Goal: Task Accomplishment & Management: Manage account settings

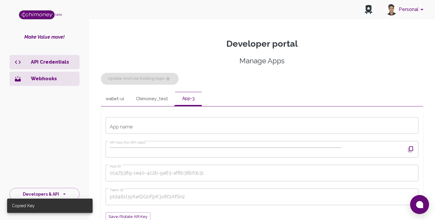
scroll to position [54, 0]
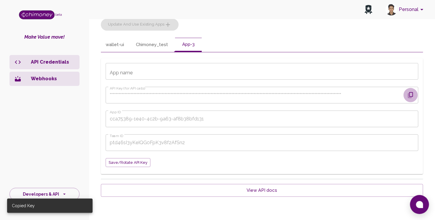
click at [414, 96] on icon "button" at bounding box center [410, 94] width 7 height 7
click at [413, 96] on icon "button" at bounding box center [410, 94] width 7 height 7
click at [133, 19] on div "Manage Apps Update and use existing apps" at bounding box center [262, 16] width 323 height 29
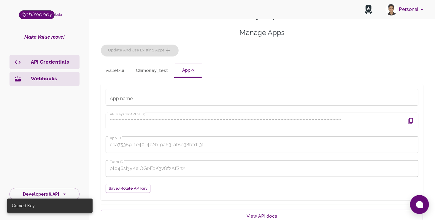
scroll to position [0, 0]
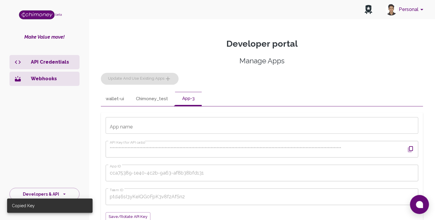
click at [145, 96] on button "Chimoney_test" at bounding box center [152, 99] width 42 height 14
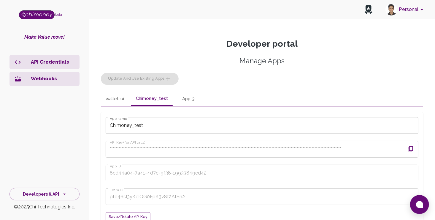
click at [119, 103] on button "wallet-ui" at bounding box center [115, 99] width 28 height 14
click at [140, 103] on button "Chimoney_test" at bounding box center [152, 99] width 42 height 14
click at [273, 87] on div "**********" at bounding box center [262, 142] width 323 height 172
click at [114, 100] on button "wallet-ui" at bounding box center [115, 99] width 28 height 14
click at [187, 98] on button "App-3" at bounding box center [188, 99] width 27 height 14
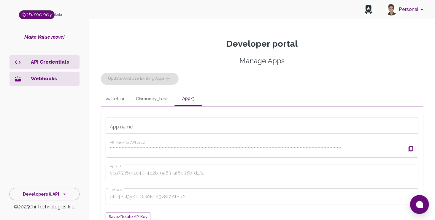
click at [153, 100] on button "Chimoney_test" at bounding box center [152, 99] width 42 height 14
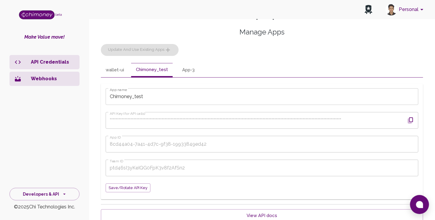
scroll to position [30, 0]
click at [413, 122] on icon "button" at bounding box center [410, 119] width 7 height 7
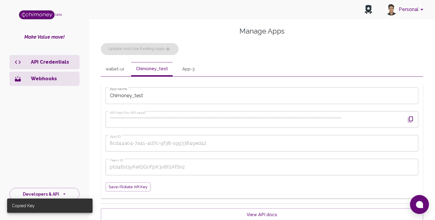
click at [154, 49] on div "Manage Apps Update and use existing apps" at bounding box center [262, 40] width 323 height 29
click at [179, 69] on button "App-3" at bounding box center [188, 69] width 27 height 14
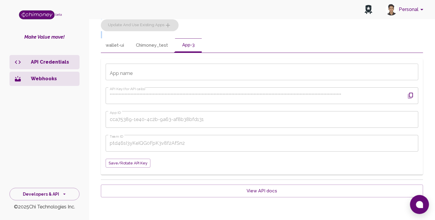
scroll to position [54, 0]
click at [137, 164] on span "Save/Rotate API key" at bounding box center [128, 162] width 39 height 7
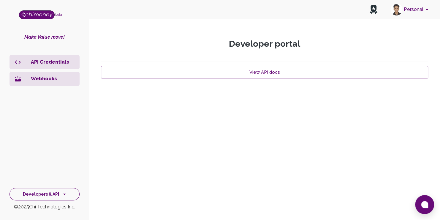
click at [52, 191] on button "Developers & API" at bounding box center [45, 194] width 70 height 13
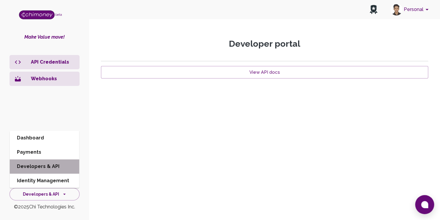
click at [57, 168] on li "Developers & API" at bounding box center [44, 166] width 69 height 14
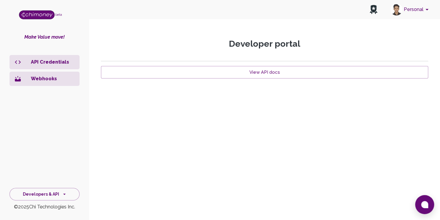
click at [57, 78] on p "Webhooks" at bounding box center [53, 78] width 44 height 7
click at [63, 63] on p "API Credentials" at bounding box center [53, 62] width 44 height 7
click at [54, 194] on button "Developers & API" at bounding box center [45, 194] width 70 height 13
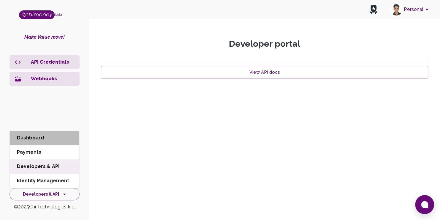
click at [42, 141] on li "Dashboard" at bounding box center [44, 138] width 69 height 14
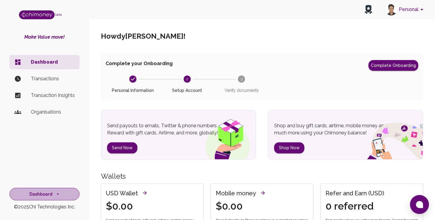
click at [51, 196] on button "Dashboard" at bounding box center [45, 194] width 70 height 13
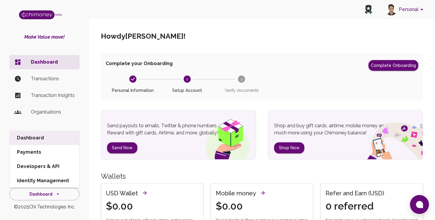
click at [47, 166] on li "Developers & API" at bounding box center [44, 166] width 69 height 14
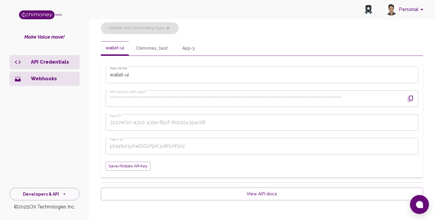
scroll to position [54, 0]
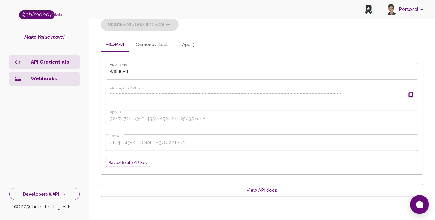
click at [54, 191] on button "Developers & API" at bounding box center [45, 194] width 70 height 13
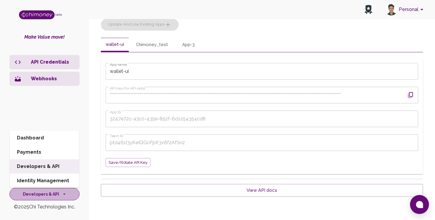
click at [55, 192] on button "Developers & API" at bounding box center [45, 194] width 70 height 13
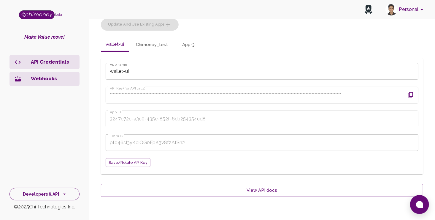
click at [55, 191] on button "Developers & API" at bounding box center [45, 194] width 70 height 13
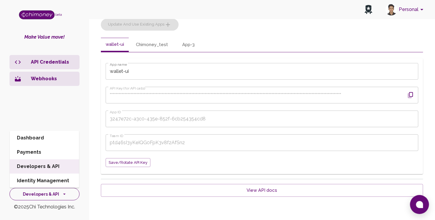
click at [55, 193] on button "Developers & API" at bounding box center [45, 194] width 70 height 13
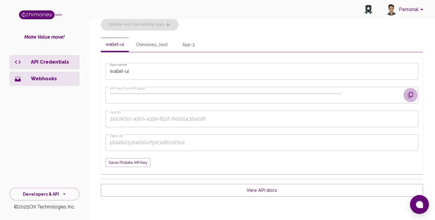
click at [416, 95] on button "button" at bounding box center [411, 95] width 14 height 14
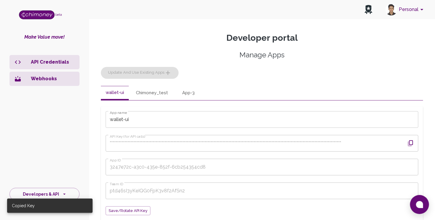
scroll to position [0, 0]
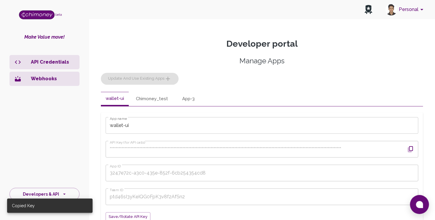
click at [151, 102] on button "Chimoney_test" at bounding box center [152, 99] width 42 height 14
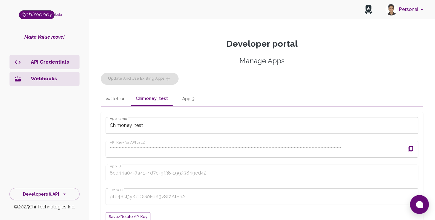
click at [194, 100] on button "App-3" at bounding box center [188, 99] width 27 height 14
drag, startPoint x: 185, startPoint y: 99, endPoint x: 157, endPoint y: 99, distance: 28.5
click at [157, 99] on button "Chimoney_test" at bounding box center [152, 99] width 42 height 14
click at [418, 13] on button "Personal" at bounding box center [405, 9] width 45 height 15
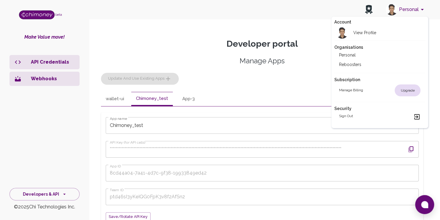
click at [158, 61] on div at bounding box center [220, 110] width 440 height 220
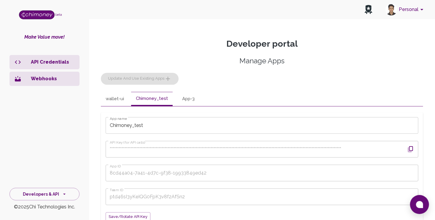
click at [187, 96] on button "App-3" at bounding box center [188, 99] width 27 height 14
click at [158, 76] on div "Manage Apps Update and use existing apps" at bounding box center [262, 70] width 323 height 29
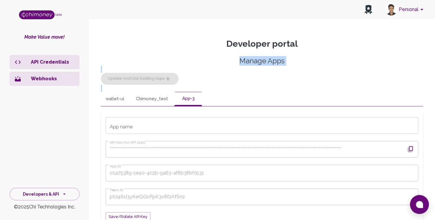
click at [158, 76] on div "Manage Apps Update and use existing apps" at bounding box center [262, 70] width 323 height 29
click at [406, 14] on button "Personal" at bounding box center [405, 9] width 45 height 15
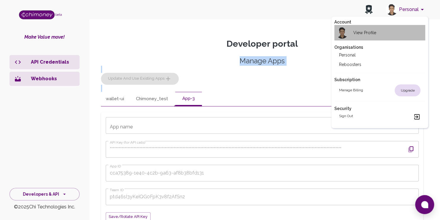
click at [384, 35] on li "View Profile" at bounding box center [379, 32] width 91 height 15
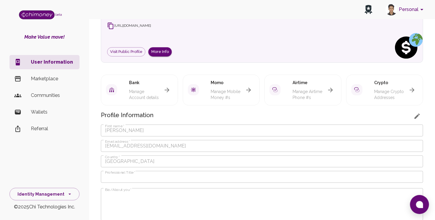
scroll to position [59, 0]
click at [44, 111] on p "Wallets" at bounding box center [53, 111] width 44 height 7
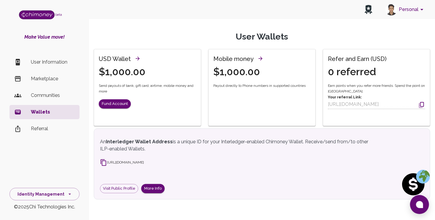
scroll to position [17, 0]
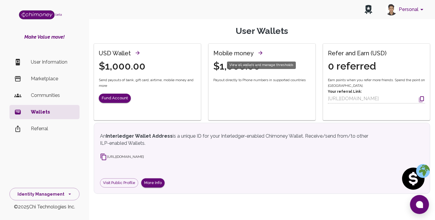
click at [260, 50] on icon "View all wallets and manage thresholds" at bounding box center [261, 53] width 6 height 6
click at [119, 94] on button "Fund Account" at bounding box center [115, 98] width 32 height 9
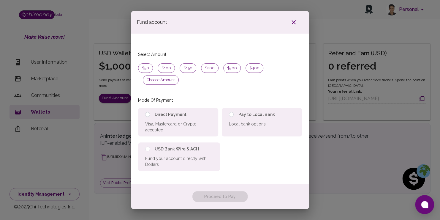
click at [296, 26] on icon "button" at bounding box center [293, 22] width 7 height 7
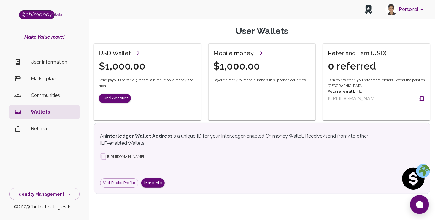
drag, startPoint x: 256, startPoint y: 67, endPoint x: 257, endPoint y: 64, distance: 3.0
click at [256, 67] on h4 "$1,000.00" at bounding box center [240, 66] width 52 height 12
click at [260, 51] on icon "View all wallets and manage thresholds" at bounding box center [261, 53] width 4 height 4
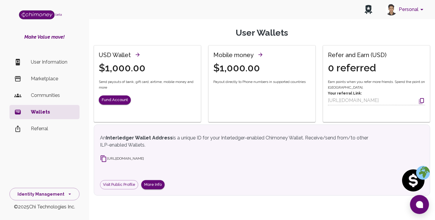
scroll to position [17, 0]
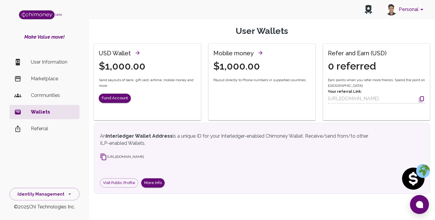
click at [51, 129] on p "Referral" at bounding box center [53, 128] width 44 height 7
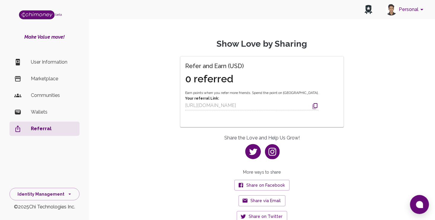
click at [57, 93] on p "Communities" at bounding box center [53, 95] width 44 height 7
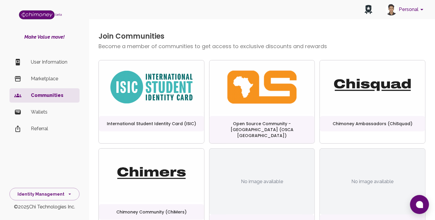
click at [51, 64] on p "User Information" at bounding box center [53, 62] width 44 height 7
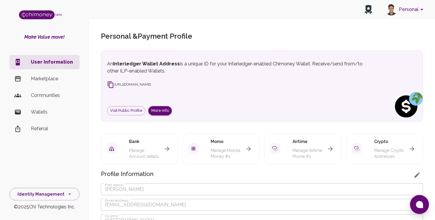
click at [34, 75] on p "Marketplace" at bounding box center [53, 78] width 44 height 7
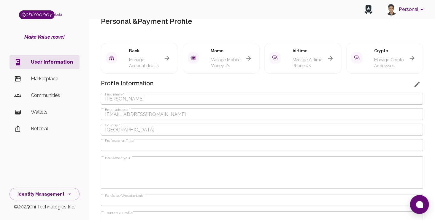
scroll to position [59, 0]
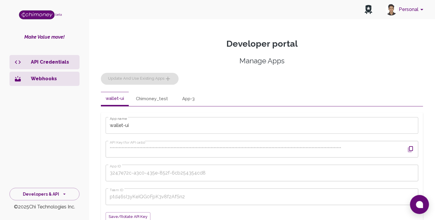
click at [154, 79] on div "Manage Apps Update and use existing apps" at bounding box center [262, 70] width 323 height 29
click at [153, 81] on div "Manage Apps Update and use existing apps" at bounding box center [262, 70] width 323 height 29
click at [123, 89] on div "**********" at bounding box center [262, 142] width 323 height 172
click at [113, 91] on div "**********" at bounding box center [262, 142] width 323 height 172
click at [113, 93] on button "wallet-ui" at bounding box center [115, 99] width 28 height 14
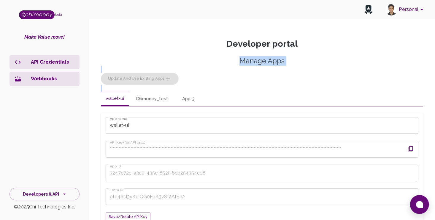
click at [138, 96] on button "Chimoney_test" at bounding box center [152, 99] width 42 height 14
click at [179, 97] on button "App-3" at bounding box center [188, 99] width 27 height 14
drag, startPoint x: 153, startPoint y: 99, endPoint x: 140, endPoint y: 96, distance: 13.3
click at [140, 96] on button "Chimoney_test" at bounding box center [152, 99] width 42 height 14
click at [114, 102] on button "wallet-ui" at bounding box center [115, 99] width 28 height 14
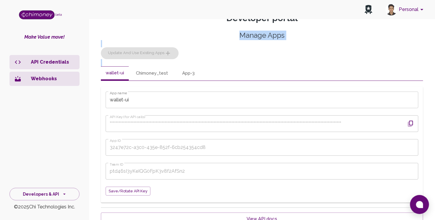
scroll to position [30, 0]
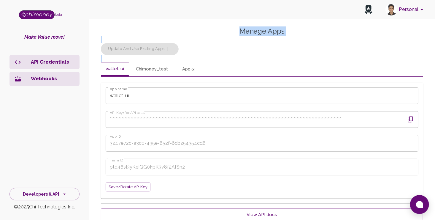
click at [191, 71] on button "App-3" at bounding box center [188, 69] width 27 height 14
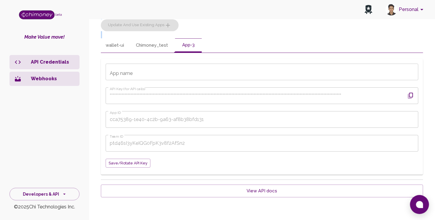
scroll to position [54, 0]
click at [143, 70] on input "App name" at bounding box center [262, 71] width 313 height 17
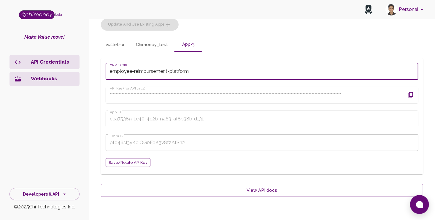
type input "employee-reimbursement-platform"
click at [138, 160] on span "Save/Rotate API key" at bounding box center [128, 162] width 39 height 7
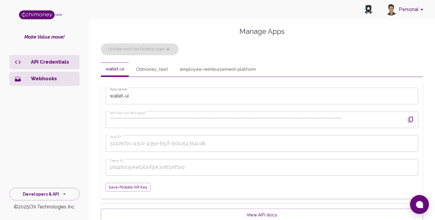
scroll to position [30, 0]
click at [215, 71] on button "employee-reimbursement-platform" at bounding box center [218, 69] width 86 height 14
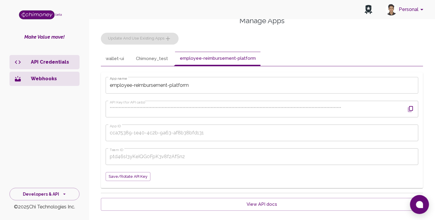
scroll to position [54, 0]
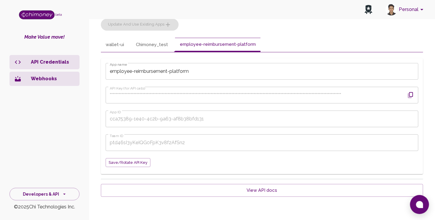
click at [414, 97] on icon "button" at bounding box center [410, 94] width 7 height 7
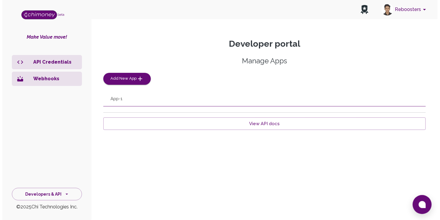
scroll to position [0, 0]
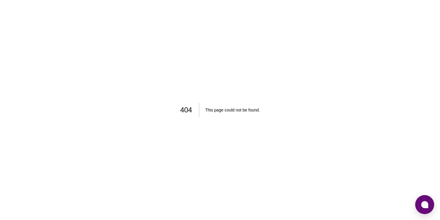
click at [167, 78] on div "404 This page could not be found ." at bounding box center [220, 110] width 440 height 220
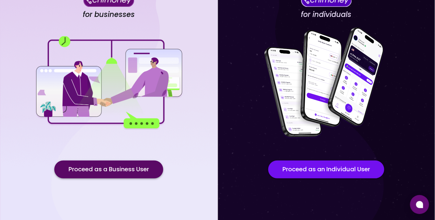
scroll to position [49, 0]
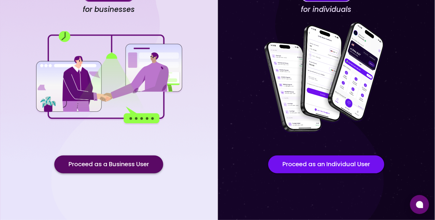
click at [122, 163] on button "Proceed as a Business User" at bounding box center [108, 164] width 109 height 18
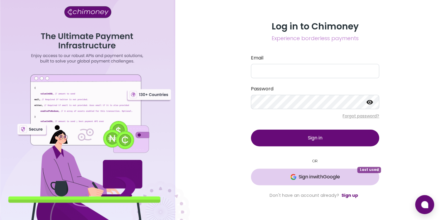
click at [318, 173] on span "Sign in with Google" at bounding box center [319, 176] width 41 height 7
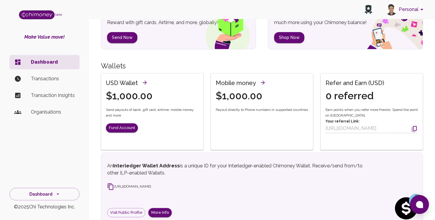
scroll to position [118, 0]
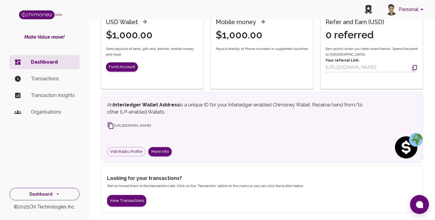
click at [44, 189] on button "Dashboard" at bounding box center [45, 194] width 70 height 13
click at [48, 79] on p "Transactions" at bounding box center [53, 78] width 44 height 7
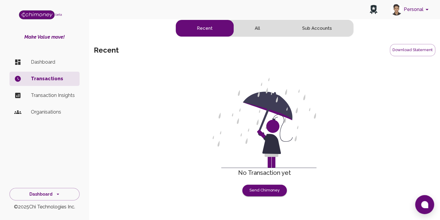
click at [53, 92] on p "Transaction Insights" at bounding box center [53, 95] width 44 height 7
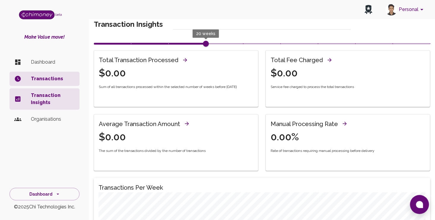
click at [52, 118] on p "Organisations" at bounding box center [53, 119] width 44 height 7
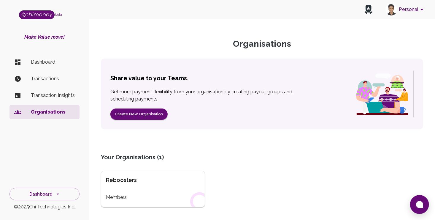
click at [56, 110] on p "Organisations" at bounding box center [53, 111] width 44 height 7
click at [136, 113] on button "Create New Organisation" at bounding box center [138, 114] width 57 height 12
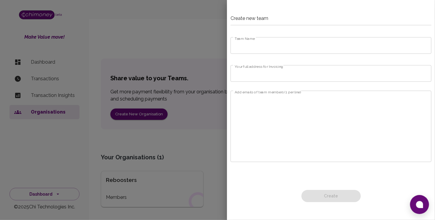
click at [282, 47] on div at bounding box center [217, 110] width 435 height 220
click at [302, 46] on input "Team Name" at bounding box center [331, 45] width 201 height 17
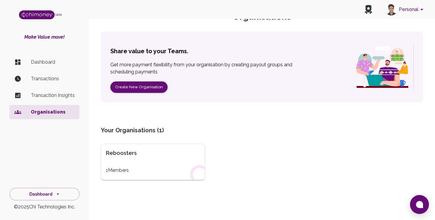
scroll to position [33, 0]
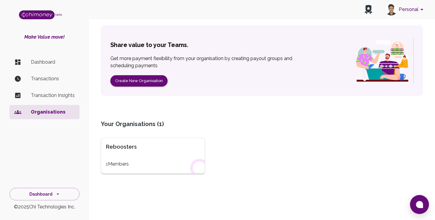
click at [152, 146] on div "Reboosters" at bounding box center [153, 147] width 94 height 8
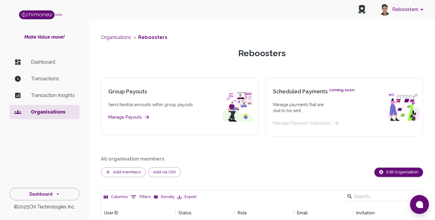
click at [138, 117] on button "Manage Payouts" at bounding box center [128, 116] width 41 height 7
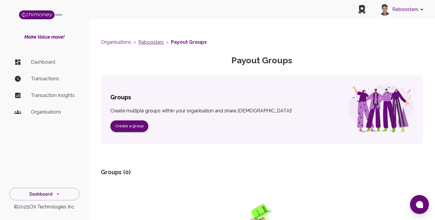
click at [152, 44] on link "Reboosters" at bounding box center [151, 42] width 26 height 6
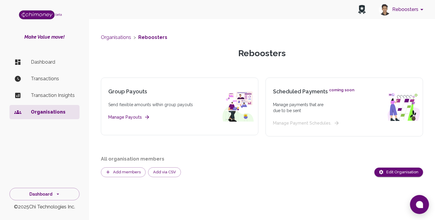
click at [49, 63] on p "Dashboard" at bounding box center [53, 62] width 44 height 7
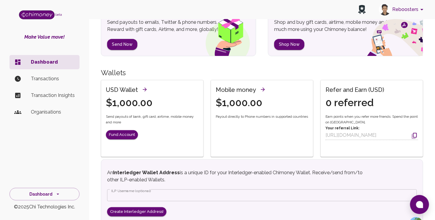
scroll to position [30, 0]
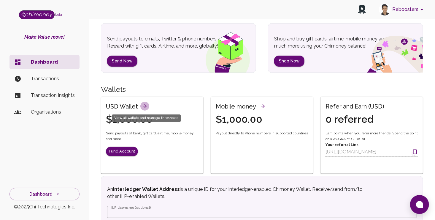
click at [145, 106] on icon "View all wallets and manage thresholds" at bounding box center [145, 106] width 6 height 6
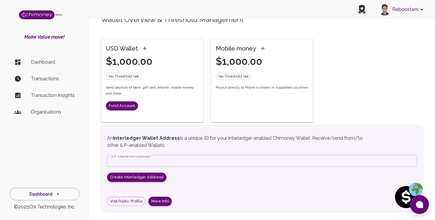
scroll to position [11, 0]
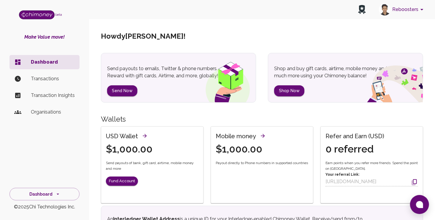
click at [408, 11] on button "Reboosters" at bounding box center [402, 9] width 51 height 15
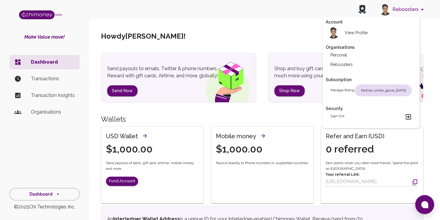
click at [408, 11] on div at bounding box center [220, 110] width 440 height 220
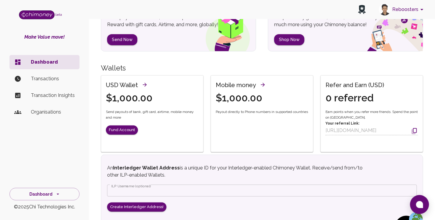
scroll to position [129, 0]
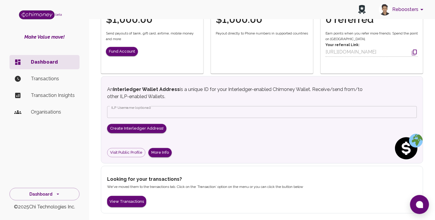
click at [43, 113] on p "Organisations" at bounding box center [53, 111] width 44 height 7
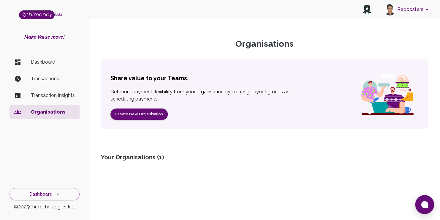
click at [40, 86] on ul "Dashboard Transactions Transaction Insights Organisations" at bounding box center [45, 88] width 70 height 71
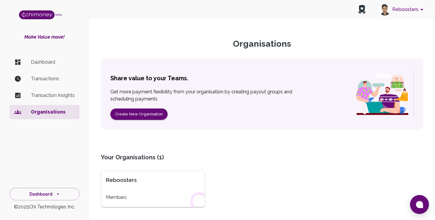
click at [43, 84] on li "Transactions" at bounding box center [45, 79] width 70 height 14
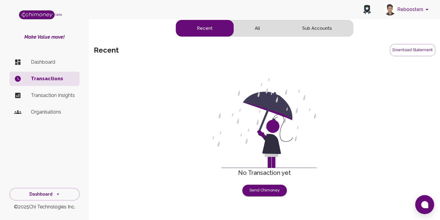
click at [52, 92] on p "Transaction Insights" at bounding box center [53, 95] width 44 height 7
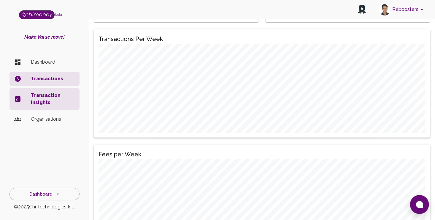
click at [52, 99] on p "Transaction Insights" at bounding box center [53, 99] width 44 height 14
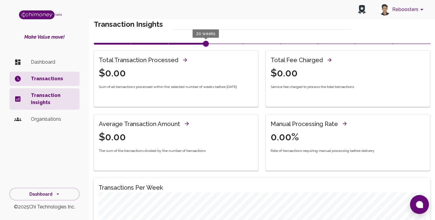
click at [49, 85] on li "Transactions" at bounding box center [45, 79] width 70 height 14
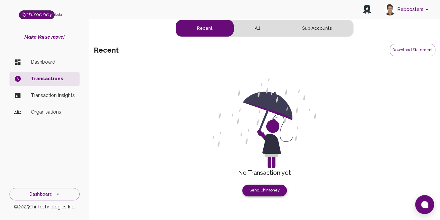
click at [267, 189] on button "Send Chimoney" at bounding box center [264, 190] width 45 height 12
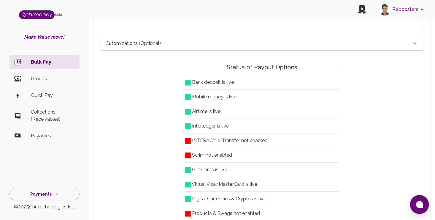
scroll to position [56, 0]
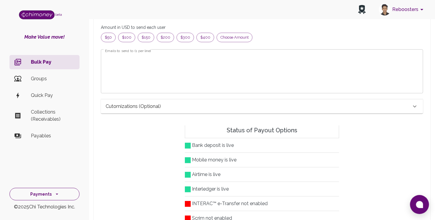
click at [52, 193] on button "Payments" at bounding box center [45, 194] width 70 height 13
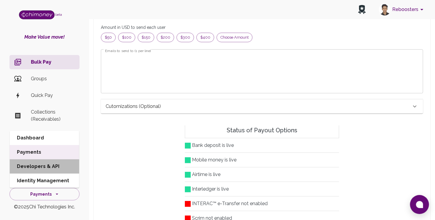
click at [50, 169] on li "Developers & API" at bounding box center [44, 166] width 69 height 14
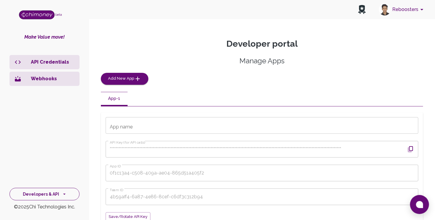
drag, startPoint x: 51, startPoint y: 201, endPoint x: 52, endPoint y: 195, distance: 5.8
click at [51, 201] on div "Developers & API © 2025 Chi Technologies Inc." at bounding box center [44, 198] width 89 height 26
click at [65, 194] on icon "side nav" at bounding box center [64, 194] width 6 height 6
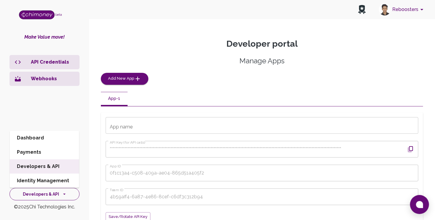
click at [66, 194] on icon "side nav" at bounding box center [64, 194] width 6 height 6
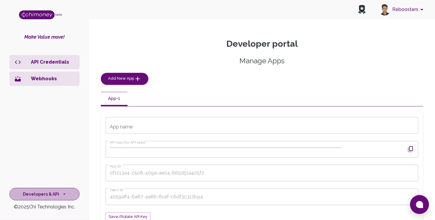
click at [71, 196] on button "Developers & API" at bounding box center [45, 194] width 70 height 13
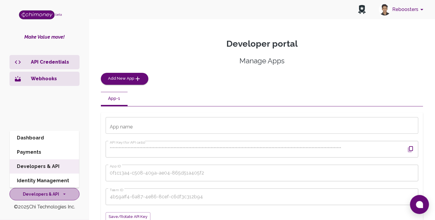
click at [71, 197] on button "Developers & API" at bounding box center [45, 194] width 70 height 13
